Goal: Transaction & Acquisition: Purchase product/service

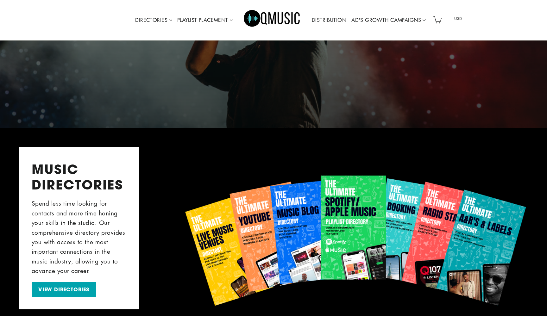
scroll to position [149, 0]
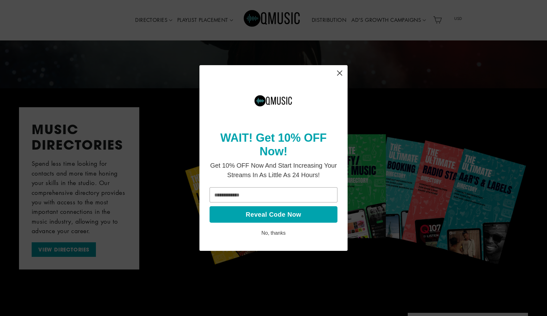
click at [273, 197] on input "email" at bounding box center [273, 194] width 128 height 15
paste input "**********"
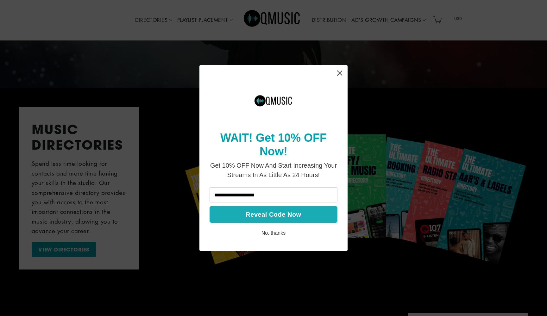
type input "**********"
click at [248, 214] on button "Reveal Code Now" at bounding box center [273, 214] width 128 height 16
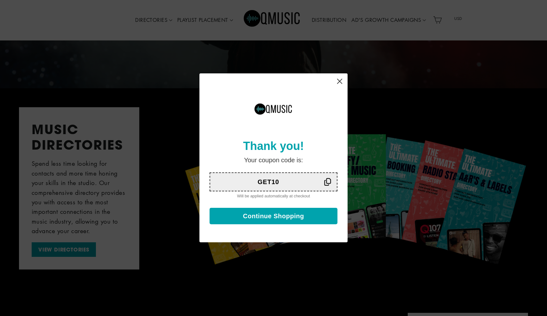
click at [324, 183] on icon at bounding box center [327, 182] width 8 height 8
click at [287, 216] on button "Continue Shopping" at bounding box center [273, 216] width 128 height 16
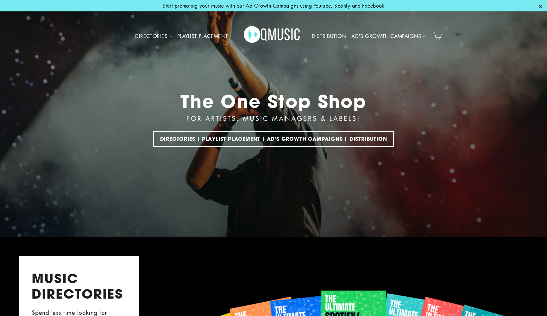
scroll to position [0, 0]
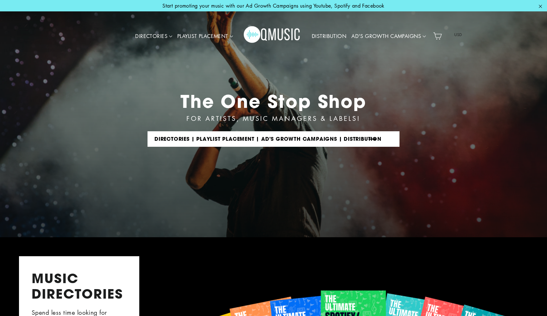
click at [274, 136] on link "DIRECTORIES | PLAYLIST PLACEMENT | AD'S GROWTH CAMPAIGNS | DISTRIBUTION" at bounding box center [273, 138] width 252 height 15
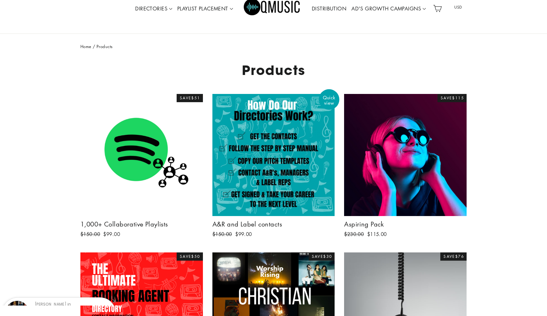
scroll to position [18, 0]
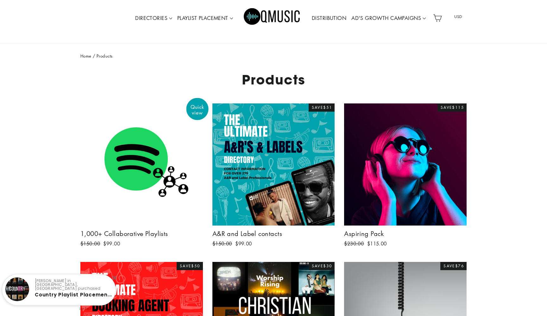
click at [202, 107] on span "Quick view" at bounding box center [197, 110] width 22 height 12
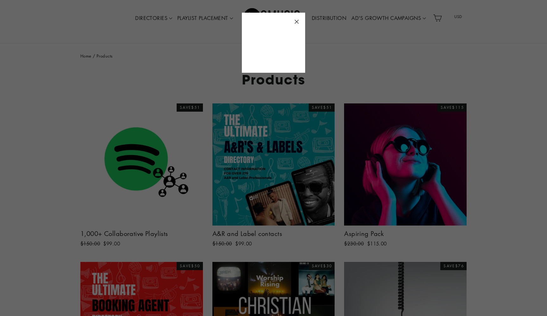
click at [298, 19] on icon "button" at bounding box center [296, 21] width 9 height 9
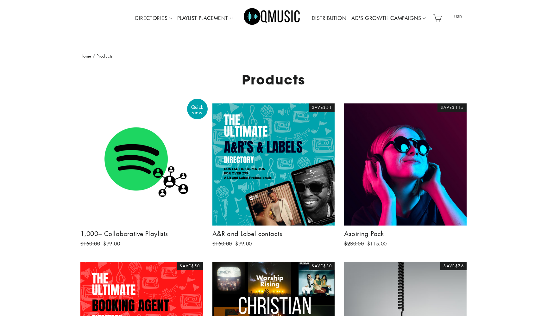
click at [118, 158] on img at bounding box center [141, 164] width 122 height 122
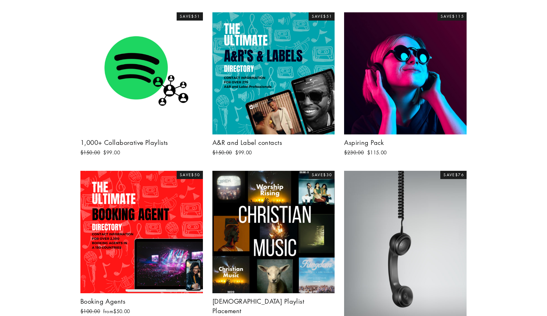
scroll to position [60, 0]
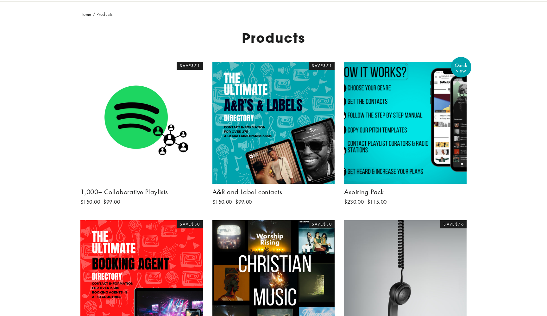
click at [364, 107] on div at bounding box center [405, 122] width 123 height 123
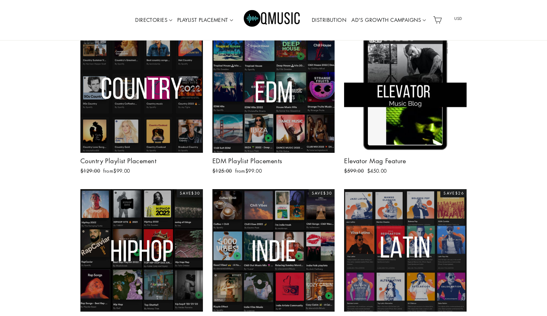
scroll to position [437, 0]
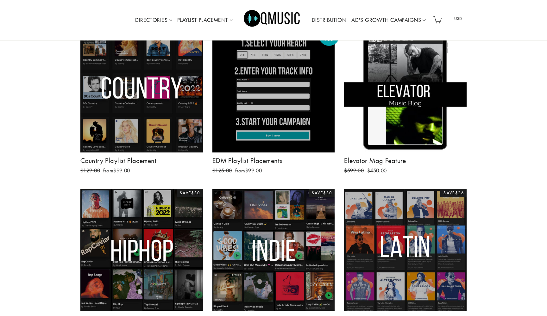
click at [223, 133] on div at bounding box center [273, 91] width 123 height 123
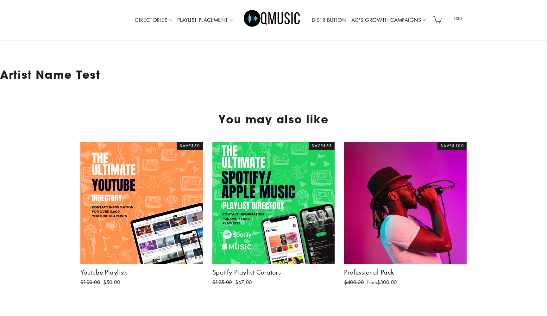
scroll to position [1311, 0]
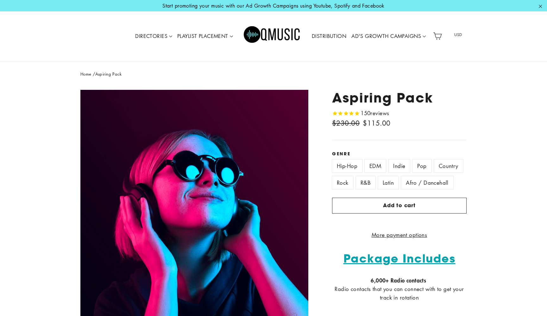
click at [367, 162] on label "EDM" at bounding box center [374, 165] width 21 height 13
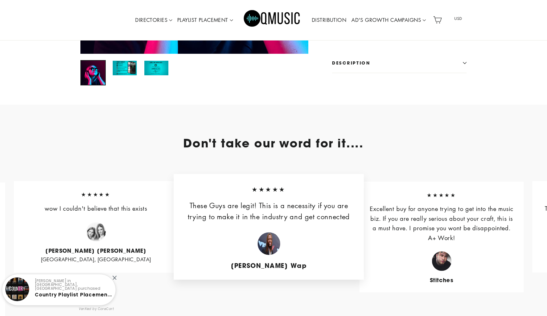
scroll to position [656, 0]
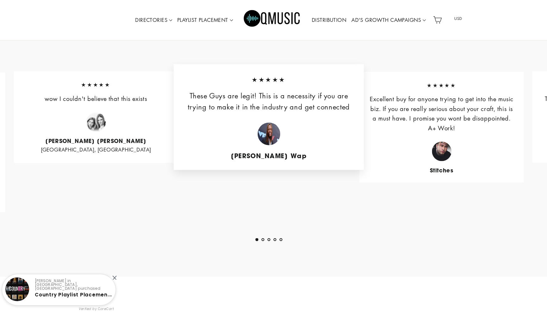
click at [499, 147] on div "Stitches" at bounding box center [441, 157] width 146 height 32
click at [262, 241] on button "2" at bounding box center [262, 239] width 3 height 3
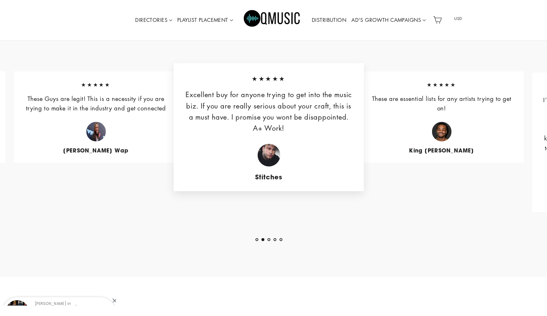
click at [269, 241] on button "3" at bounding box center [268, 239] width 3 height 3
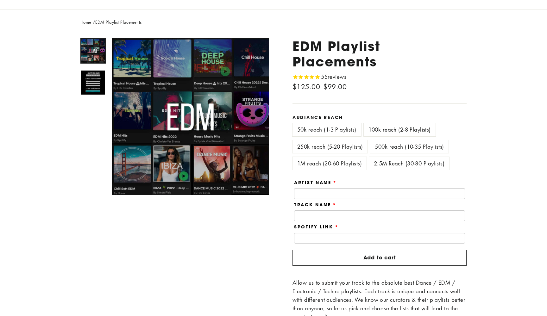
scroll to position [49, 0]
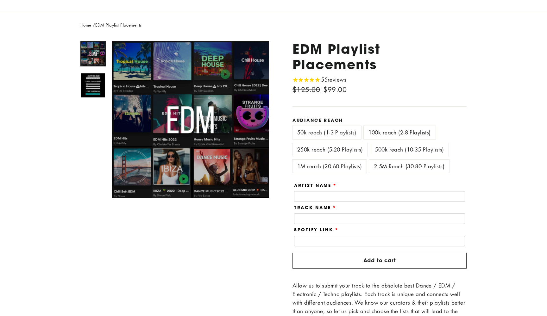
click at [345, 164] on label "1M reach (20-60 Playlists)" at bounding box center [329, 166] width 74 height 13
click at [377, 161] on label "2.5M Reach (30-80 Playlists)" at bounding box center [409, 166] width 80 height 13
click at [381, 151] on label "500k reach (10-35 Playlists)" at bounding box center [409, 149] width 78 height 13
click at [340, 146] on label "250k reach (5-20 Playlists)" at bounding box center [329, 149] width 75 height 13
click at [370, 133] on label "100k reach (2-8 Playlists)" at bounding box center [399, 132] width 72 height 13
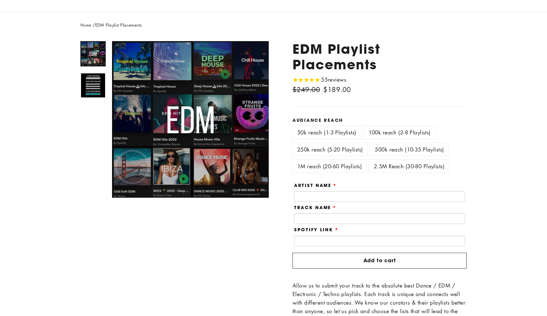
click at [338, 134] on label "50k reach (1-3 Playlists)" at bounding box center [326, 132] width 69 height 13
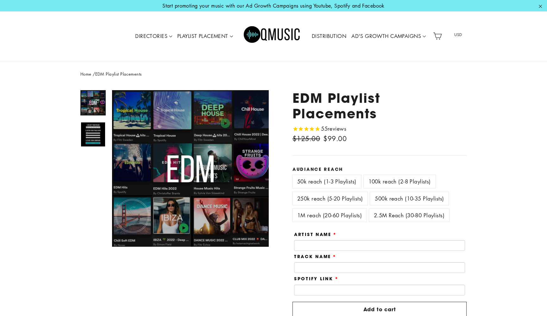
click at [326, 36] on link "DISTRIBUTION" at bounding box center [329, 36] width 40 height 15
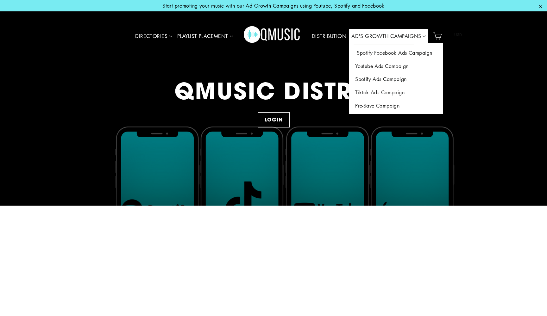
click at [372, 53] on link "Spotify Facebook Ads Campaign" at bounding box center [396, 52] width 94 height 13
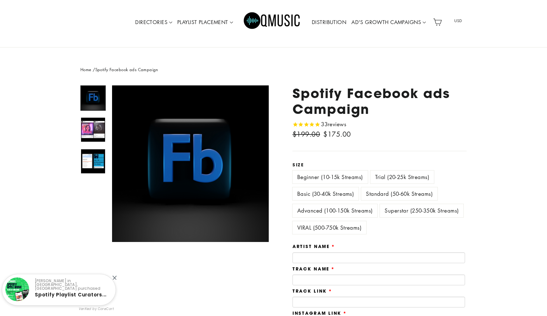
scroll to position [15, 0]
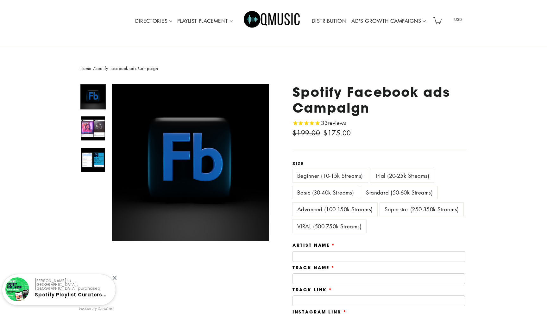
click at [99, 124] on img at bounding box center [93, 128] width 24 height 24
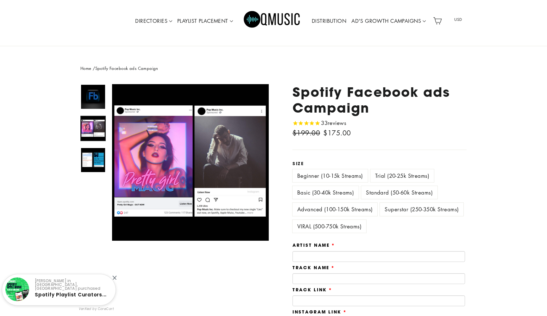
click at [96, 152] on img at bounding box center [93, 160] width 24 height 24
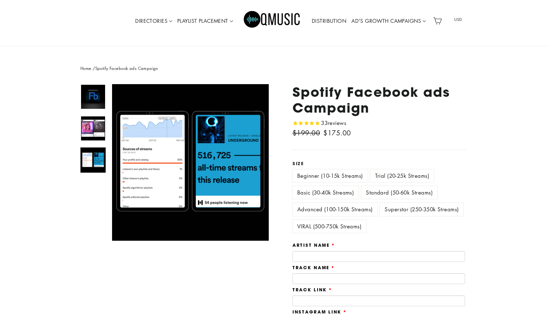
click at [94, 131] on img at bounding box center [93, 128] width 24 height 24
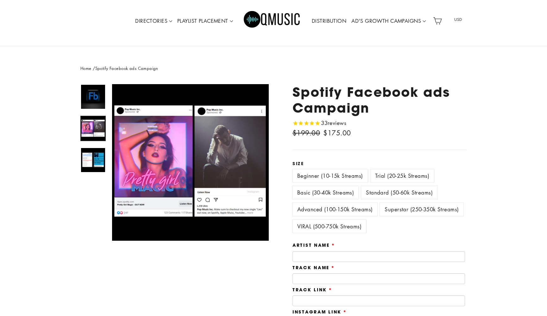
click at [393, 176] on label "Trial (20-25k Streams)" at bounding box center [402, 175] width 64 height 13
click at [317, 186] on label "Basic (30-40k Streams)" at bounding box center [325, 192] width 66 height 13
click at [381, 190] on label "Standard (50-60k Streams)" at bounding box center [399, 192] width 76 height 13
click at [344, 212] on label "Advanced (100-150k Streams)" at bounding box center [334, 209] width 85 height 13
click at [391, 206] on label "Superstar (250-350k Streams)" at bounding box center [422, 209] width 84 height 13
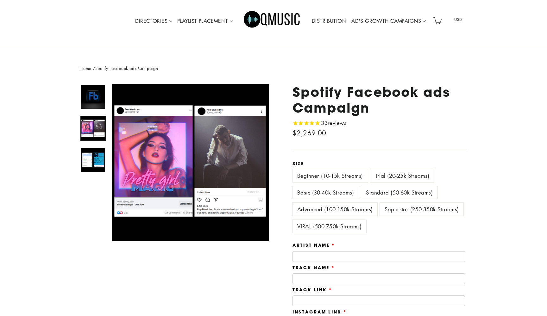
click at [348, 227] on label "VIRAL (500-750k Streams)" at bounding box center [329, 226] width 74 height 13
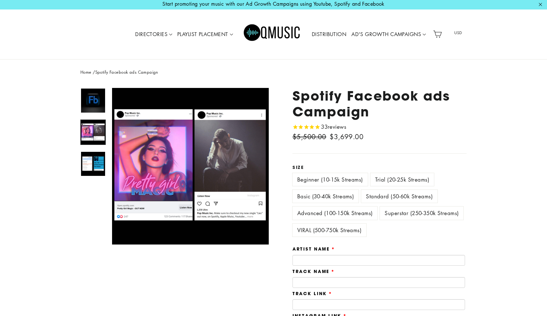
scroll to position [2, 0]
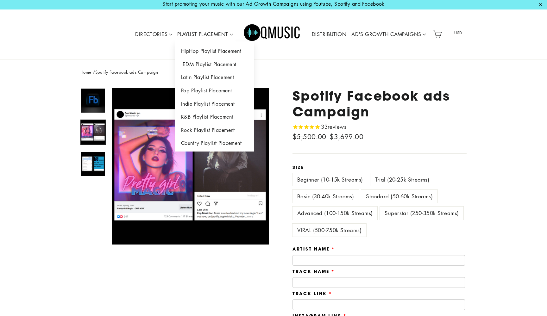
click at [212, 63] on link "EDM Playlist Placement" at bounding box center [214, 64] width 79 height 13
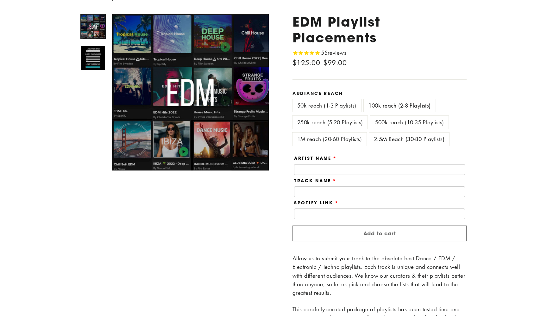
scroll to position [127, 0]
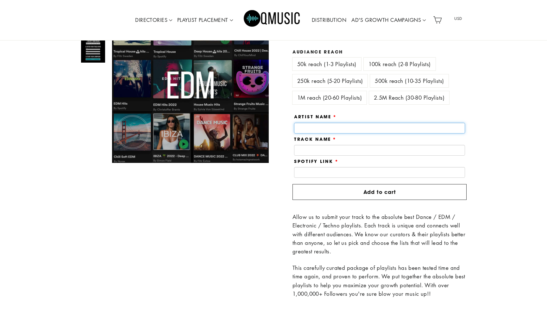
click at [321, 118] on div "Artist Name" at bounding box center [379, 123] width 174 height 19
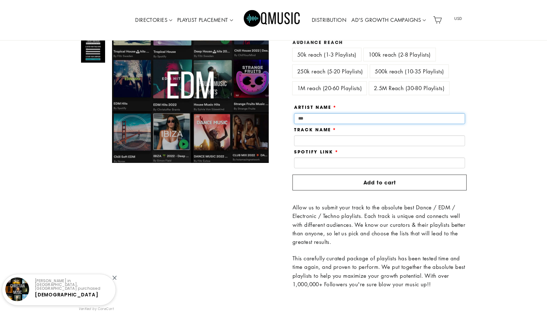
type input "***"
click at [370, 138] on input "text" at bounding box center [379, 140] width 171 height 11
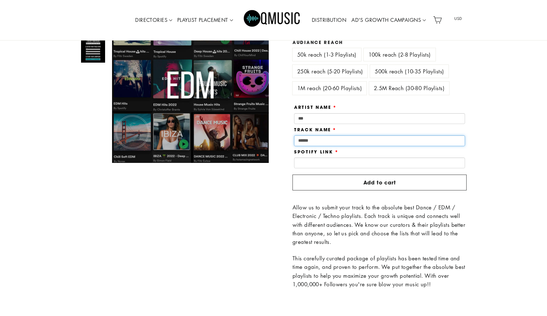
type input "******"
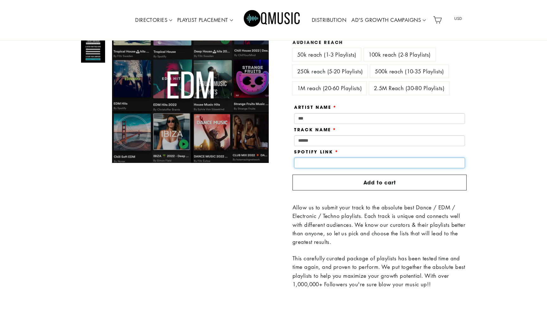
click at [365, 162] on input "text" at bounding box center [379, 163] width 171 height 11
paste input "**********"
type input "**********"
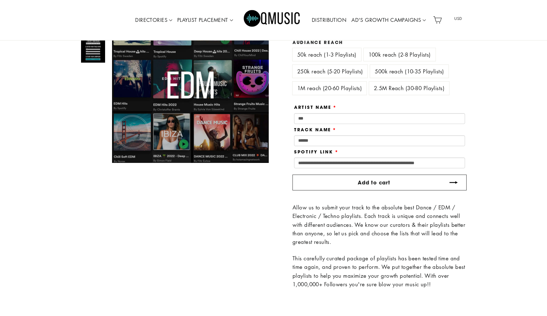
click at [341, 182] on button "Add to cart" at bounding box center [379, 183] width 174 height 16
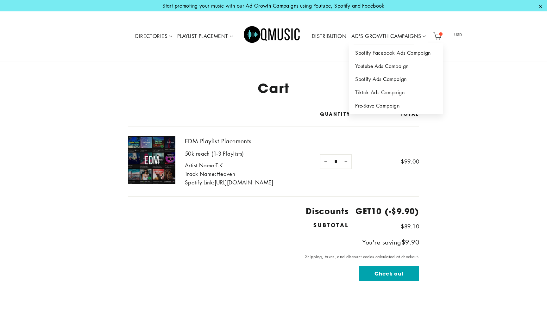
click at [357, 35] on link "AD'S GROWTH CAMPAIGNS" at bounding box center [388, 36] width 79 height 15
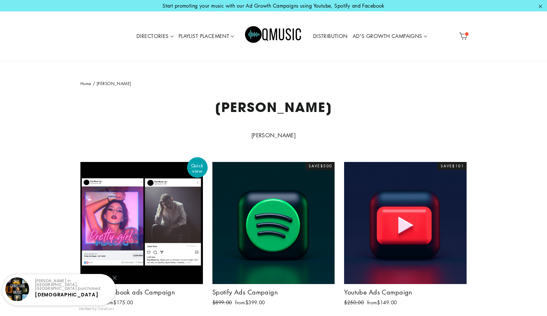
click at [194, 210] on div at bounding box center [141, 223] width 123 height 123
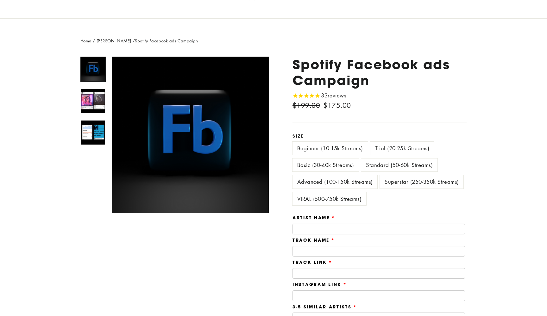
scroll to position [42, 0]
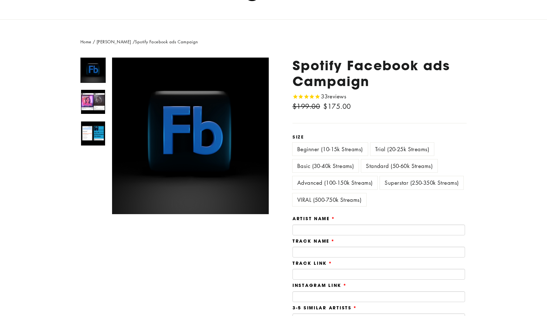
click at [94, 88] on div at bounding box center [92, 105] width 25 height 95
click at [94, 106] on img at bounding box center [93, 102] width 24 height 24
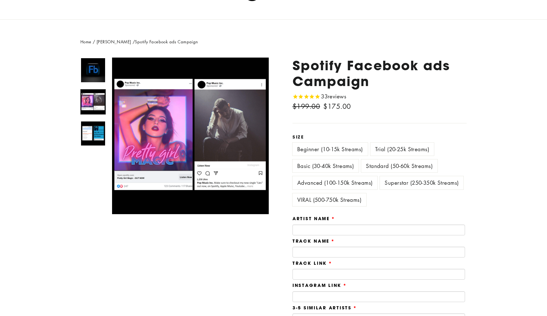
click at [92, 125] on img at bounding box center [93, 133] width 24 height 24
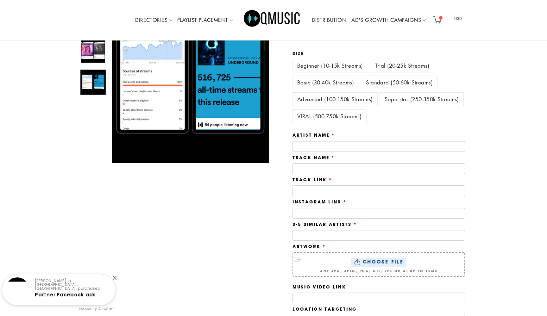
scroll to position [115, 0]
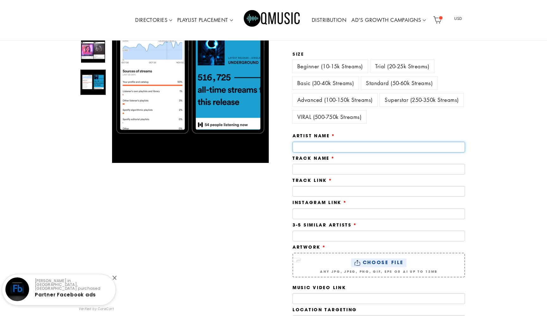
click at [308, 145] on input "text" at bounding box center [378, 147] width 172 height 11
type input "***"
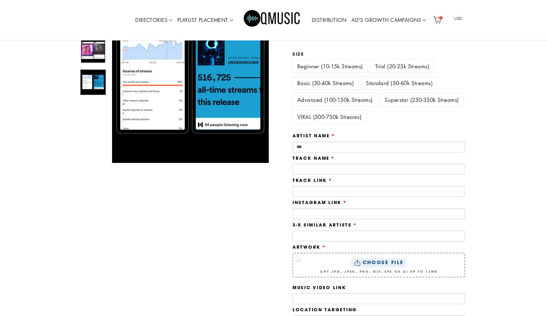
click at [399, 66] on label "Trial (20-25k Streams)" at bounding box center [402, 66] width 64 height 13
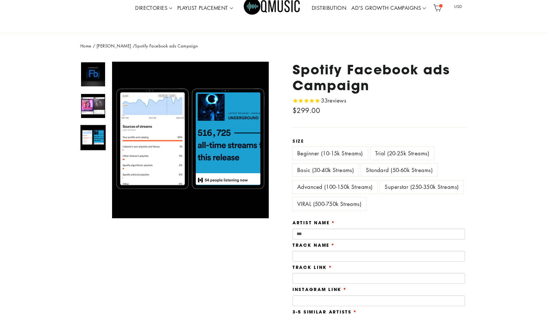
scroll to position [35, 0]
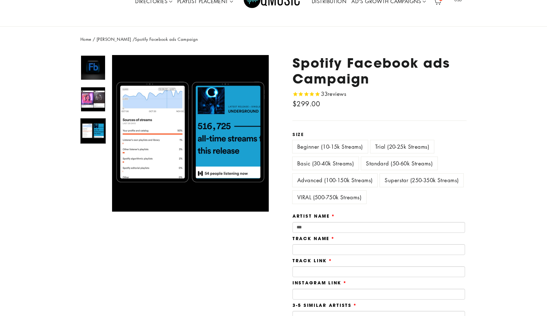
click at [334, 170] on div "Basic (30-40k Streams)" at bounding box center [326, 165] width 69 height 17
click at [336, 163] on label "Basic (30-40k Streams)" at bounding box center [325, 163] width 66 height 13
click at [347, 146] on label "Beginner (10-15k Streams)" at bounding box center [329, 146] width 75 height 13
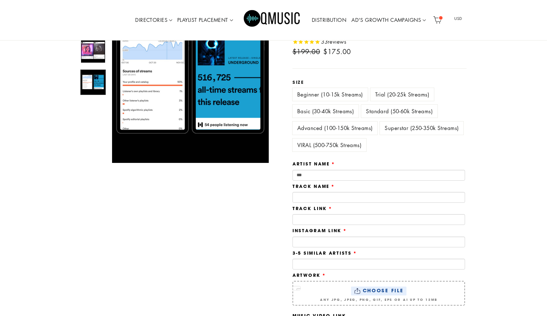
scroll to position [100, 0]
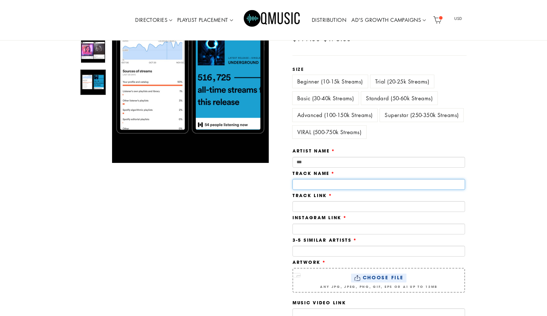
click at [330, 183] on input "text" at bounding box center [378, 184] width 172 height 11
type input "******"
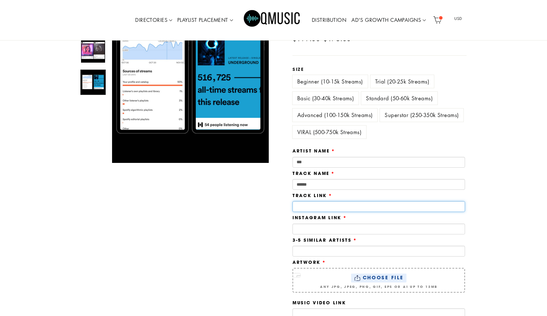
click at [336, 206] on input "text" at bounding box center [378, 206] width 172 height 11
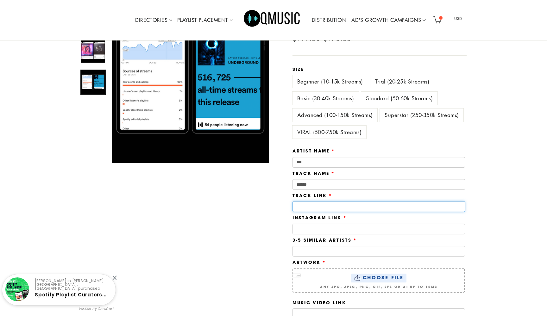
paste input "**********"
type input "**********"
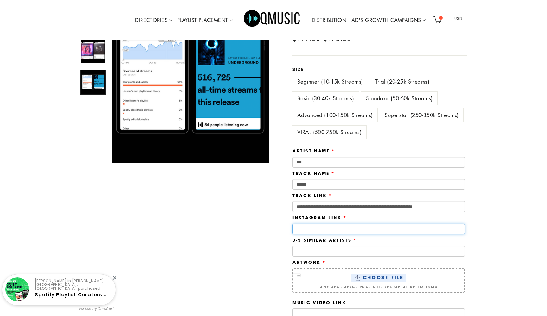
click at [310, 232] on input "text" at bounding box center [378, 229] width 172 height 11
paste input "**********"
type input "**********"
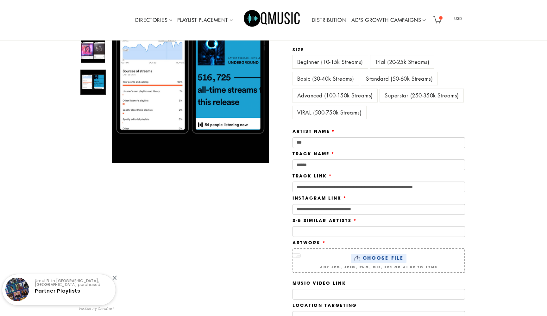
scroll to position [133, 0]
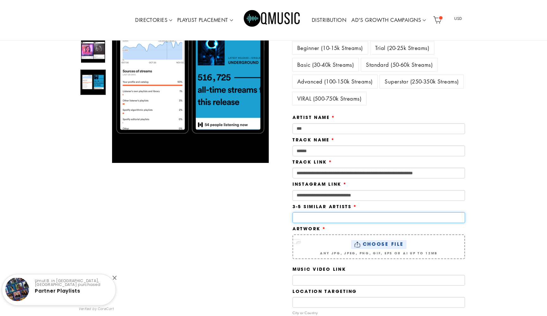
click at [317, 212] on input "text" at bounding box center [378, 217] width 172 height 11
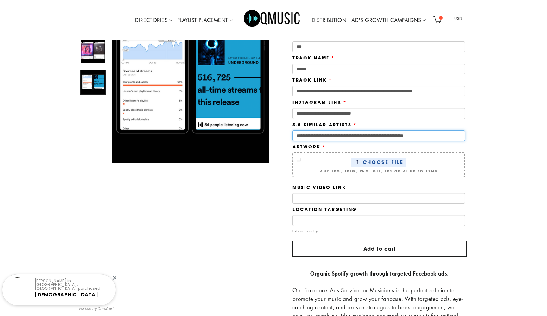
scroll to position [223, 0]
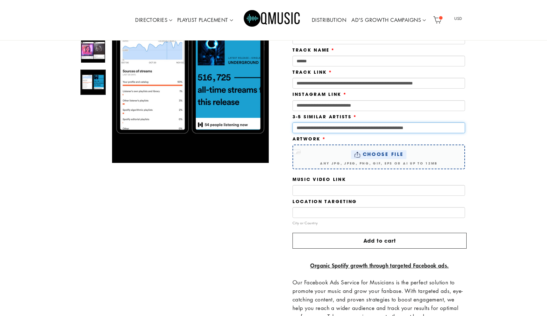
type input "**********"
click at [367, 152] on span "Choose File" at bounding box center [382, 155] width 41 height 6
click at [300, 152] on input "Choose File Any JPG, JPEG, PNG, GIF, EPS or AI up to 12MB" at bounding box center [296, 152] width 8 height 4
type input "**********"
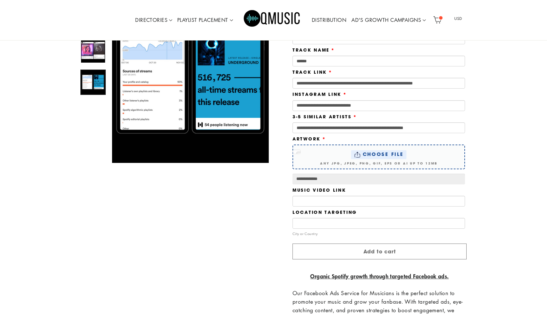
type input "**********"
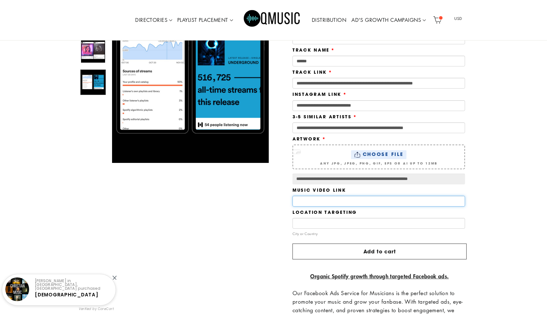
click at [318, 203] on input "text" at bounding box center [378, 201] width 172 height 11
paste input "**********"
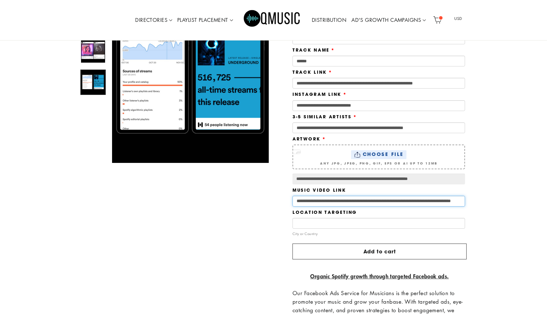
type input "**********"
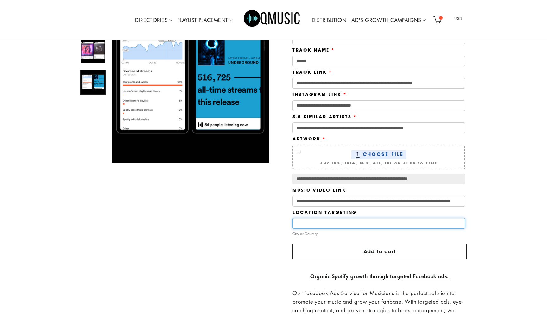
click at [319, 223] on input "text" at bounding box center [378, 223] width 172 height 11
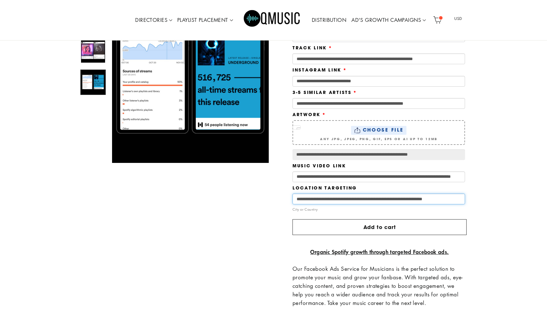
scroll to position [268, 0]
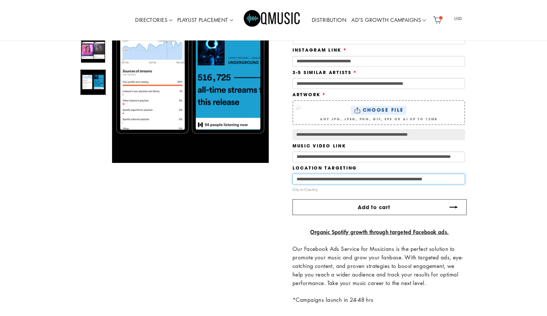
type input "**********"
click at [333, 204] on button "Add to cart" at bounding box center [379, 207] width 174 height 16
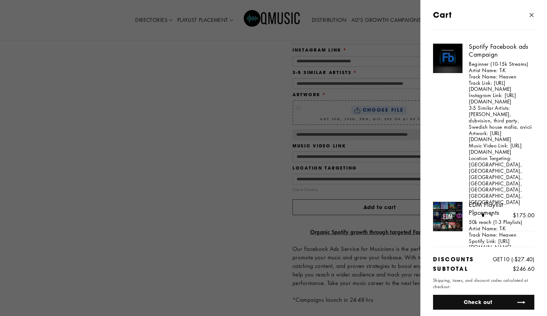
click at [469, 301] on button "Check out" at bounding box center [483, 302] width 101 height 15
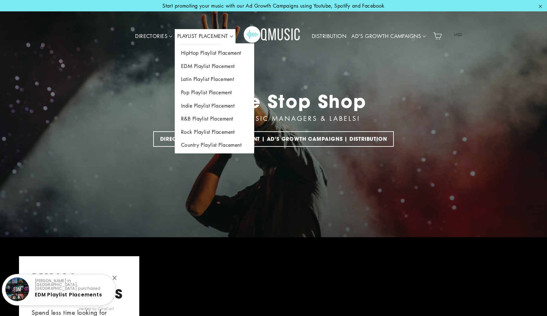
click at [191, 34] on link "PLAYLIST PLACEMENT" at bounding box center [205, 36] width 61 height 15
